Goal: Task Accomplishment & Management: Manage account settings

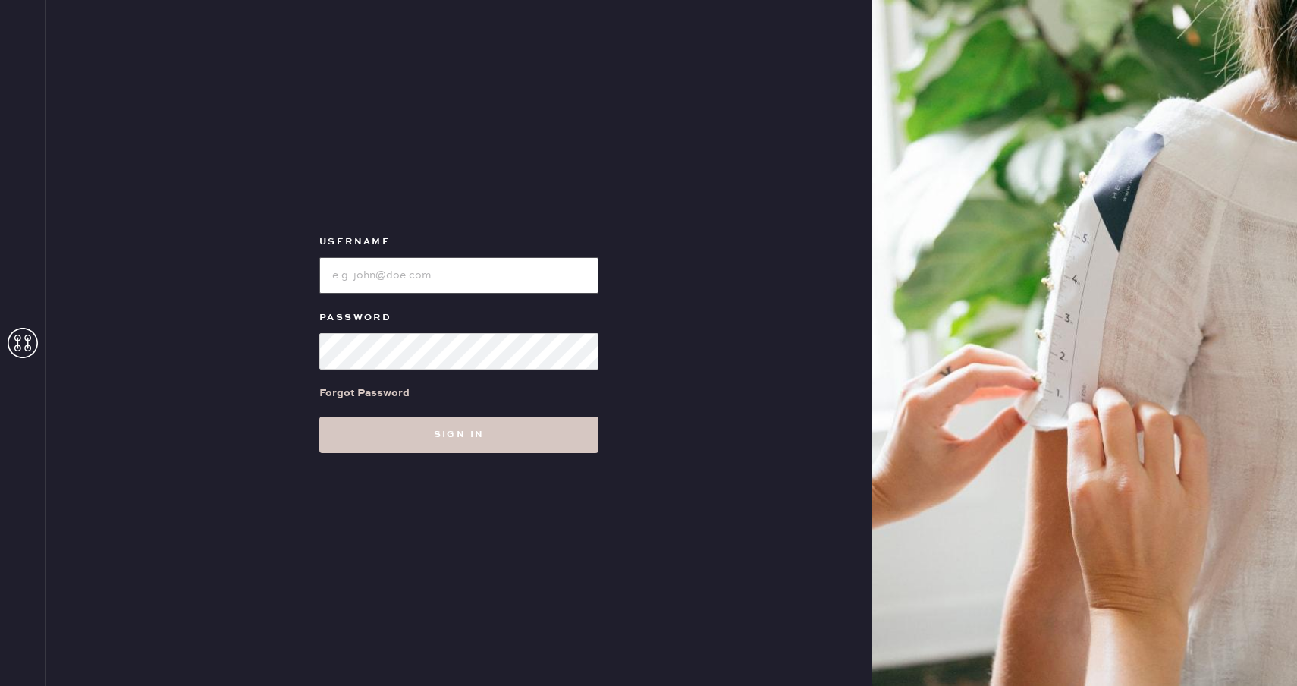
click at [456, 263] on input "loginName" at bounding box center [458, 275] width 279 height 36
type input "reformationuppereastside"
click at [24, 332] on icon at bounding box center [23, 343] width 30 height 30
